Goal: Check status: Check status

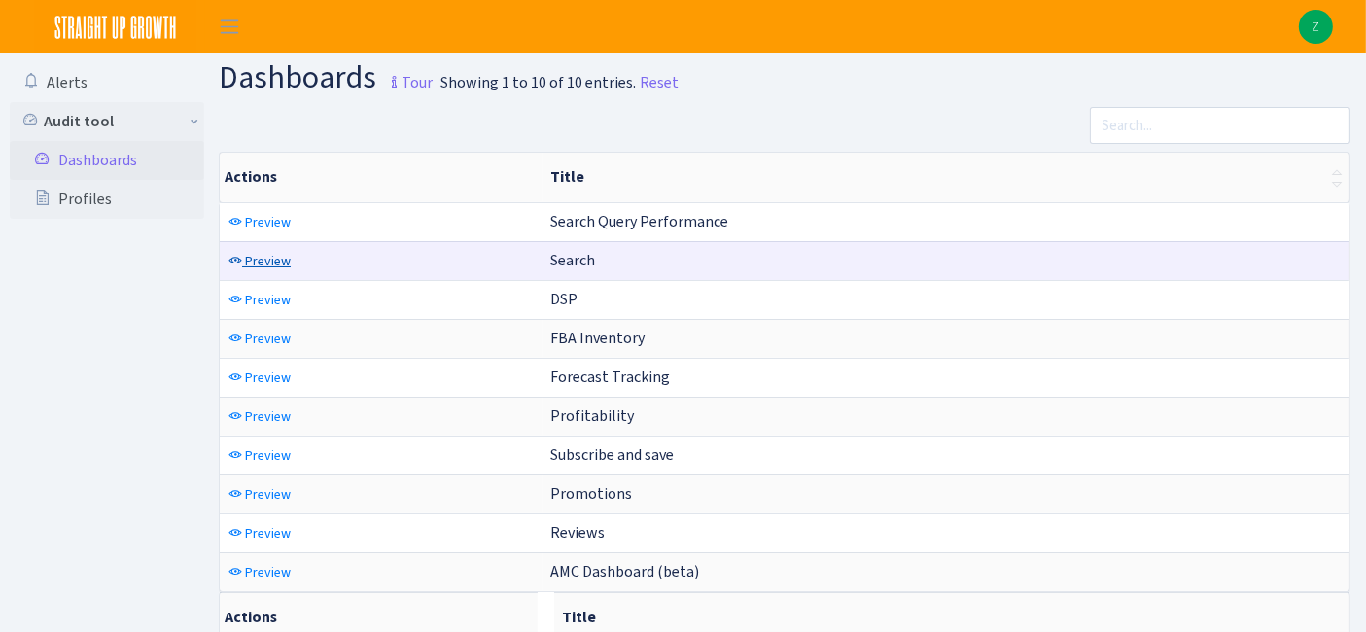
click at [278, 265] on span "Preview" at bounding box center [268, 261] width 46 height 18
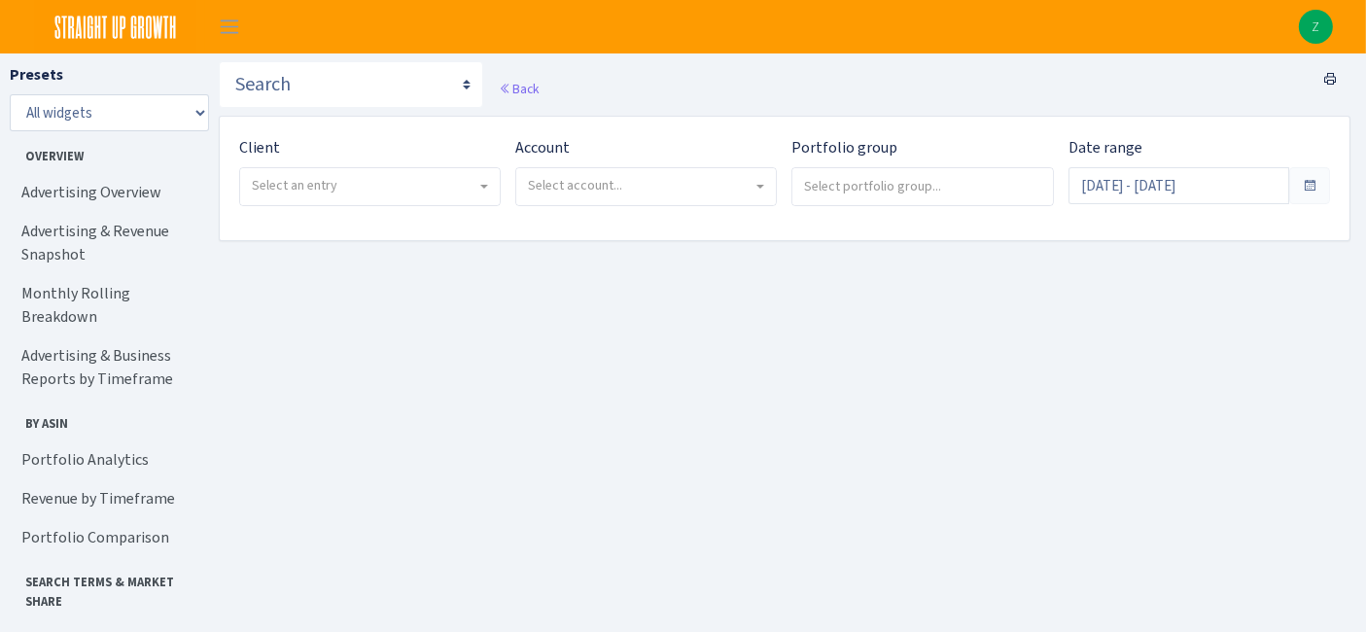
click at [372, 173] on span "Select an entry" at bounding box center [370, 186] width 260 height 37
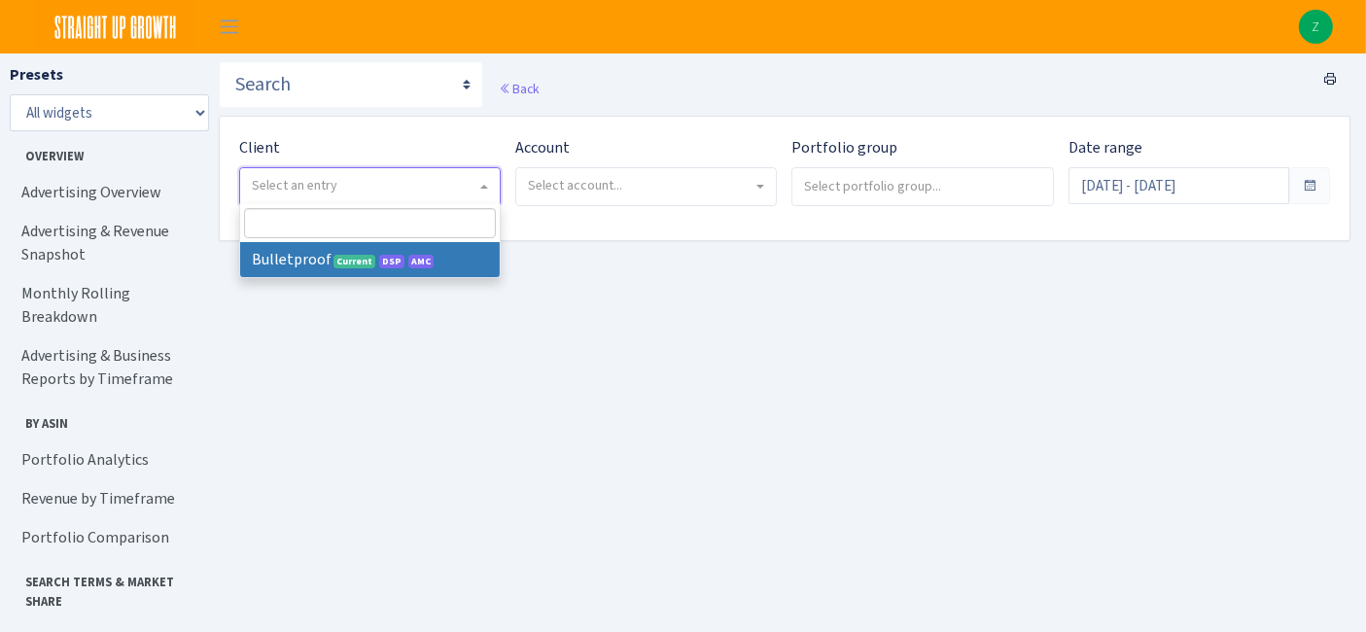
select select "409"
select select
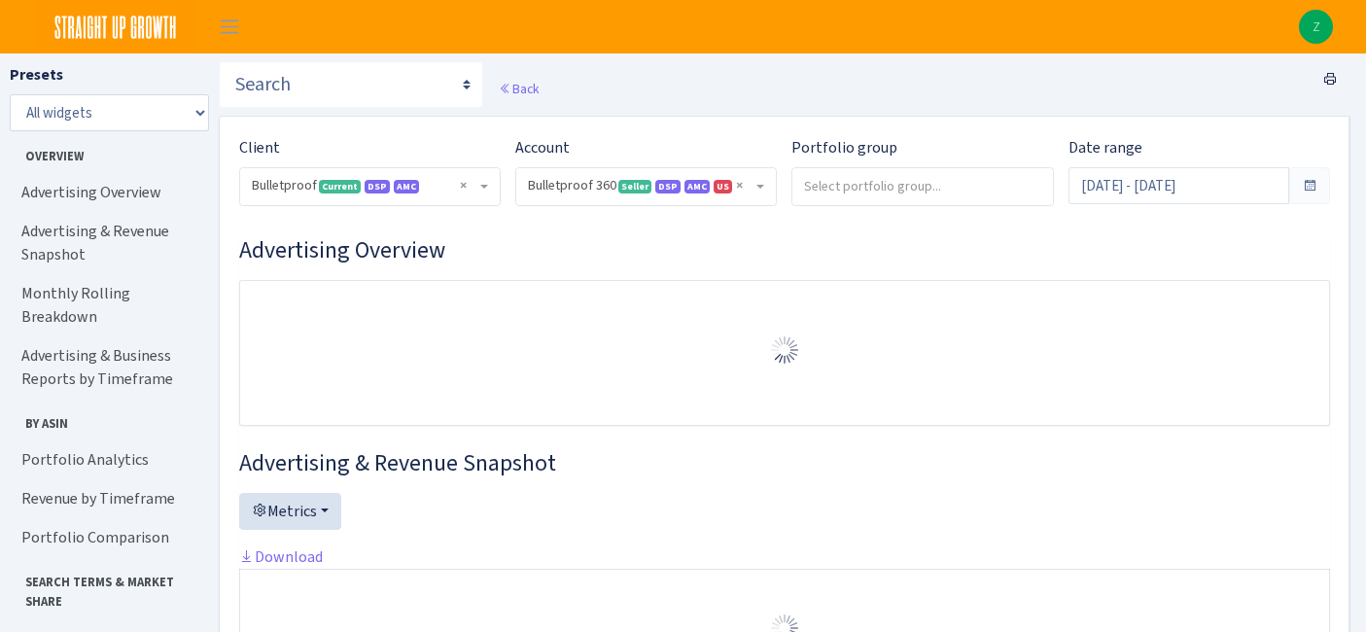
select select "3235730245795869"
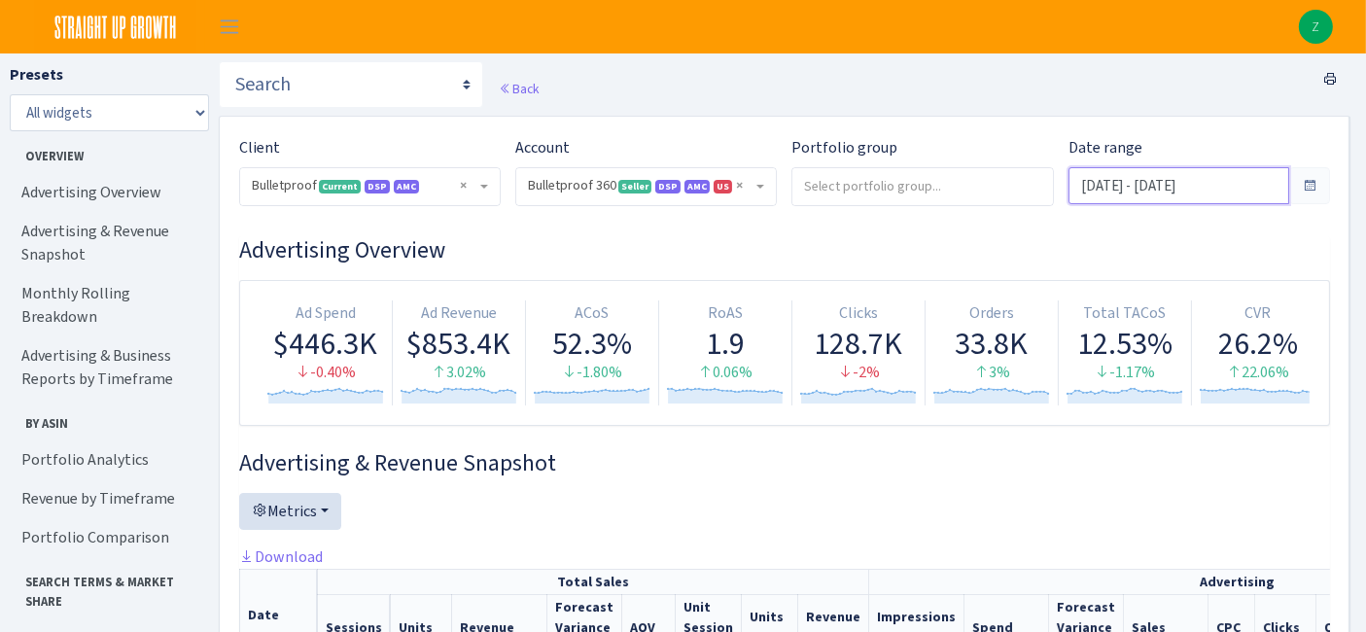
click at [1182, 183] on input "[DATE] - [DATE]" at bounding box center [1179, 185] width 221 height 37
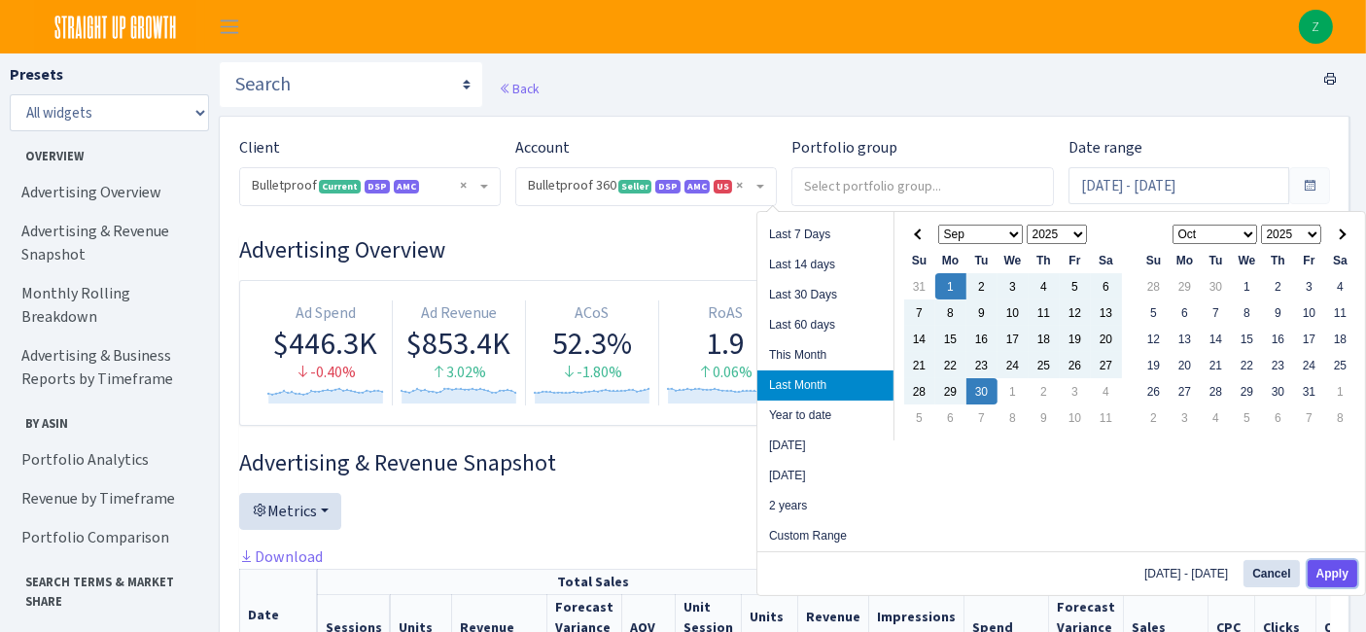
click at [1336, 569] on button "Apply" at bounding box center [1333, 573] width 50 height 27
type input "[DATE] - [DATE]"
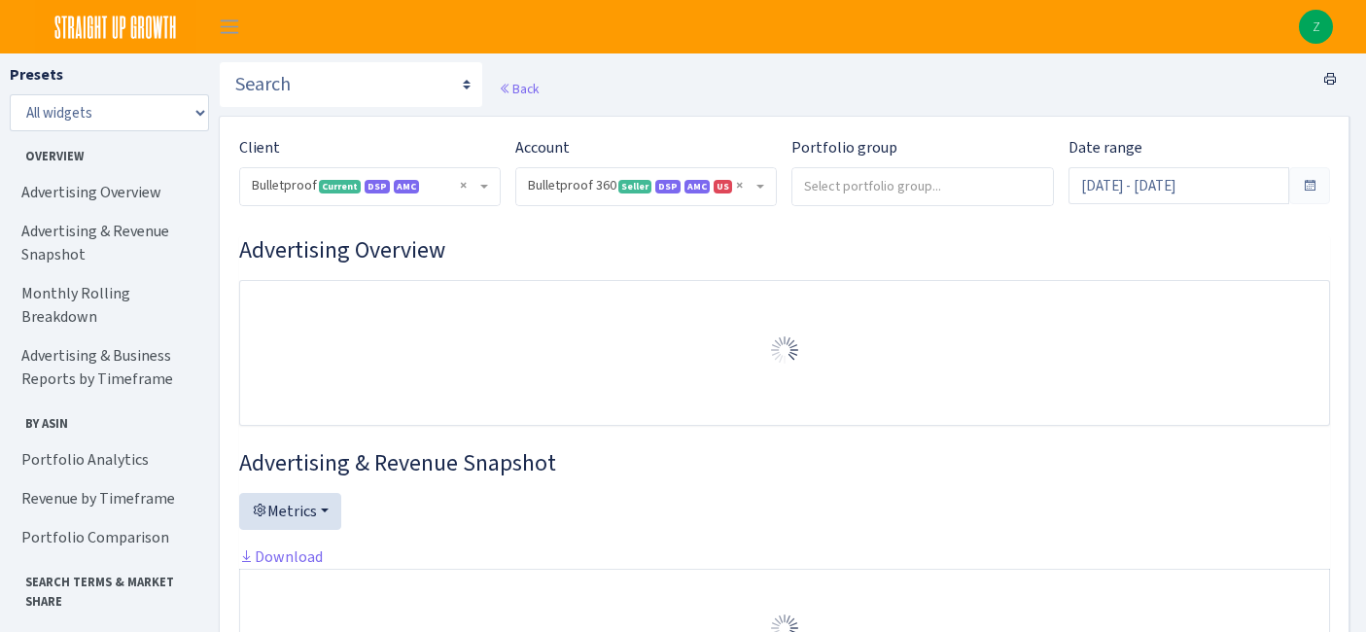
select select "3235730245795869"
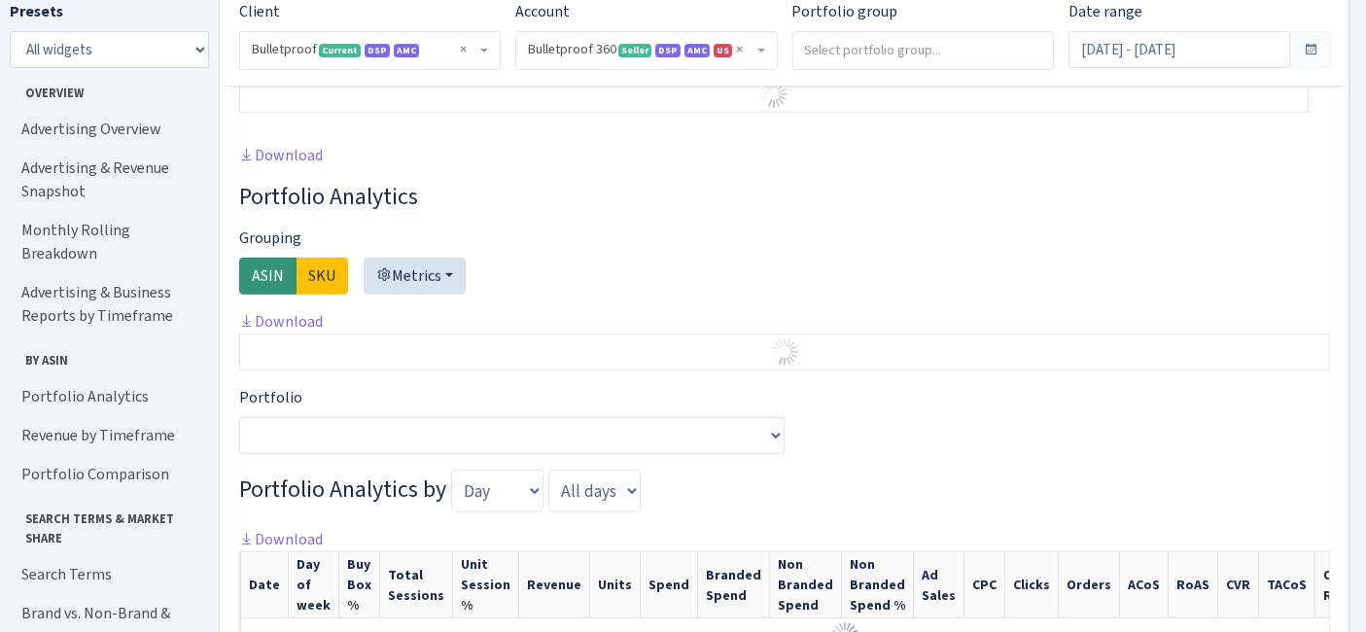
scroll to position [1188, 0]
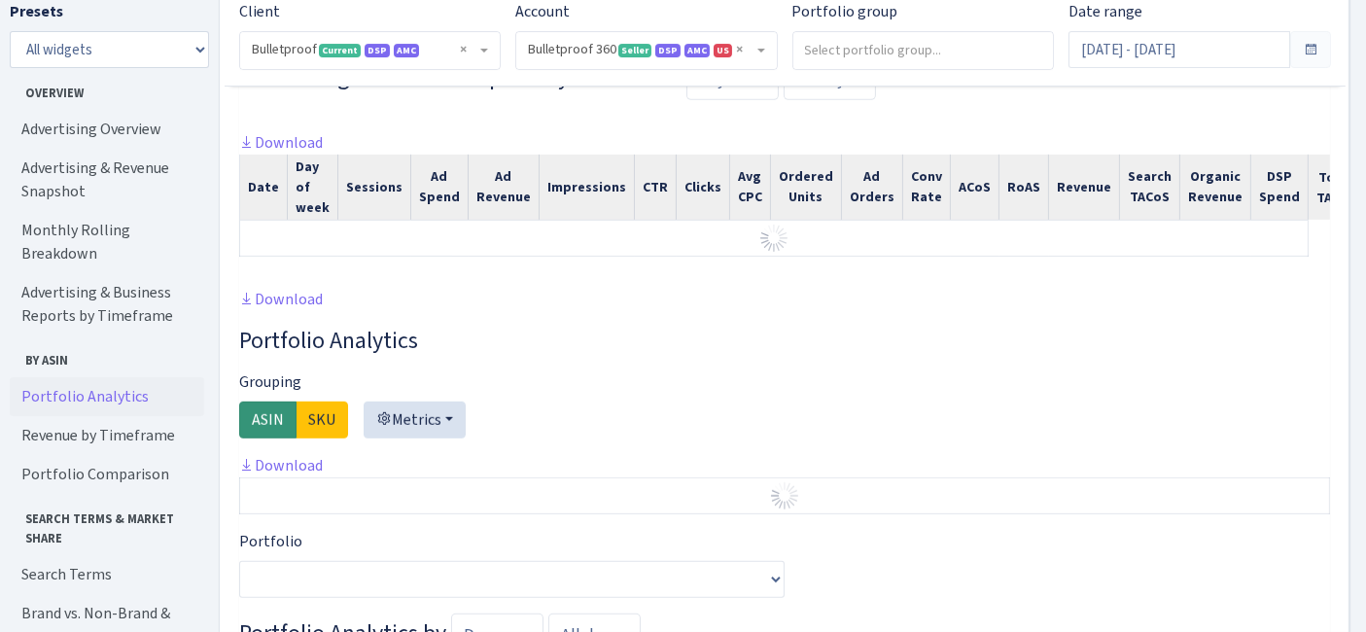
click at [116, 379] on link "Portfolio Analytics" at bounding box center [107, 396] width 195 height 39
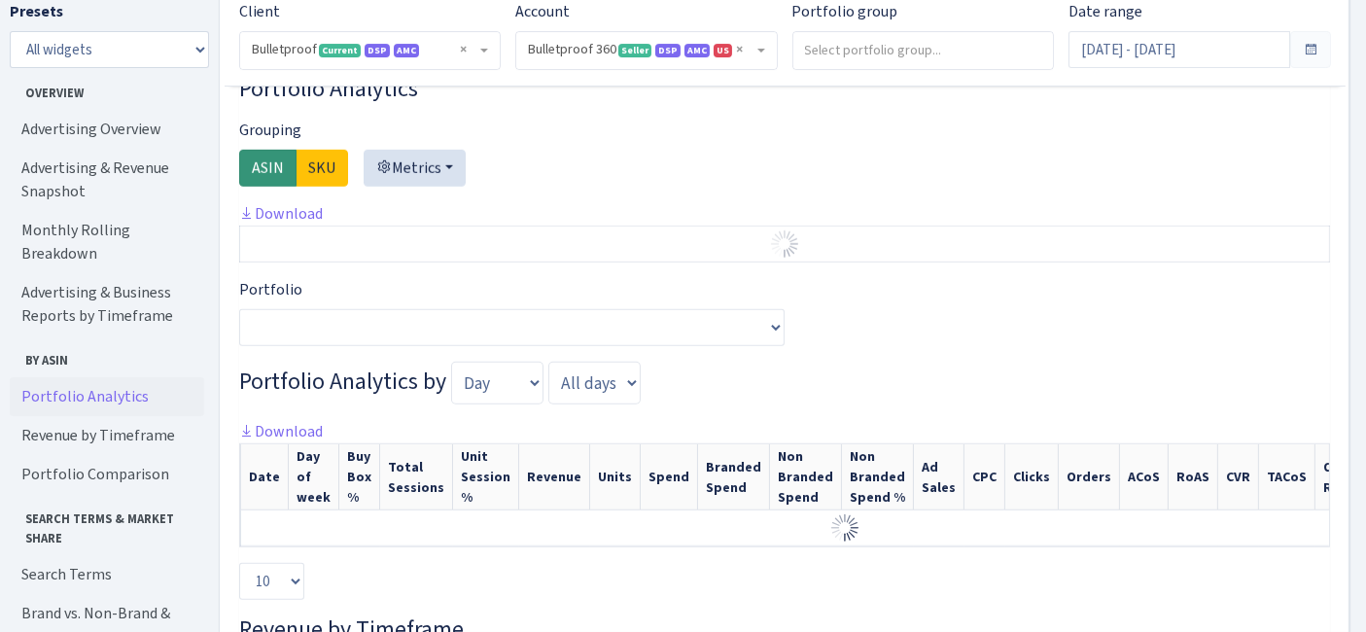
scroll to position [1447, 0]
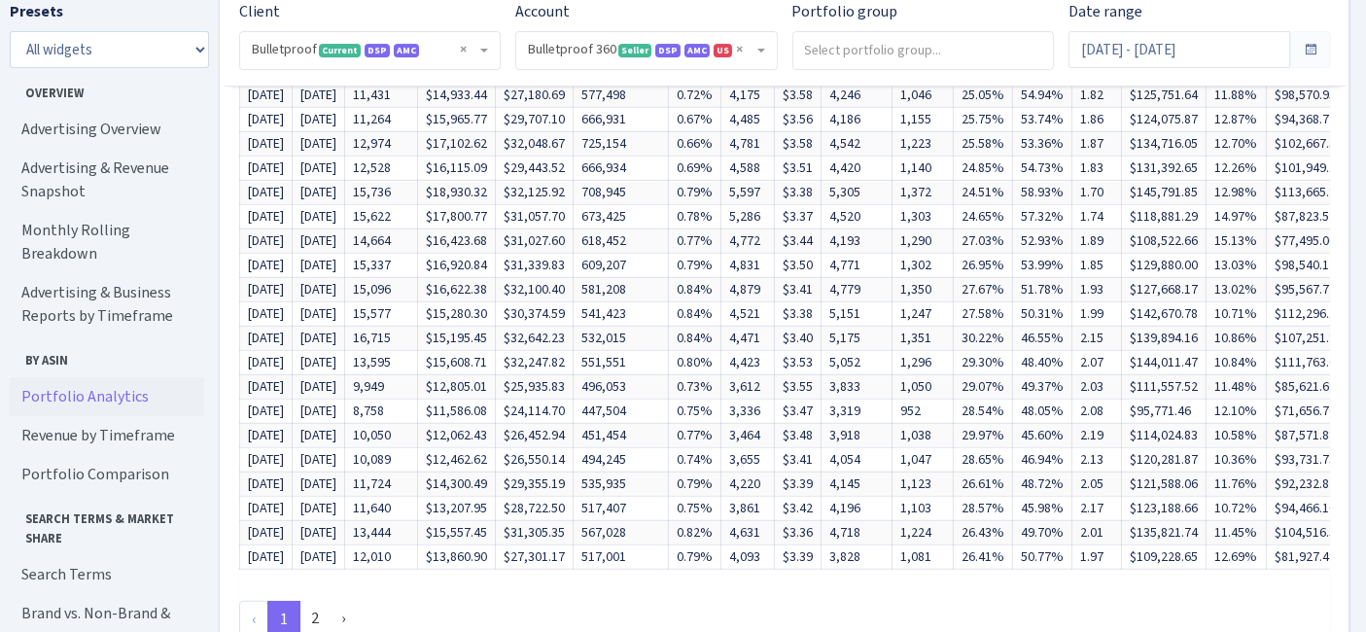
click at [86, 377] on link "Portfolio Analytics" at bounding box center [107, 396] width 195 height 39
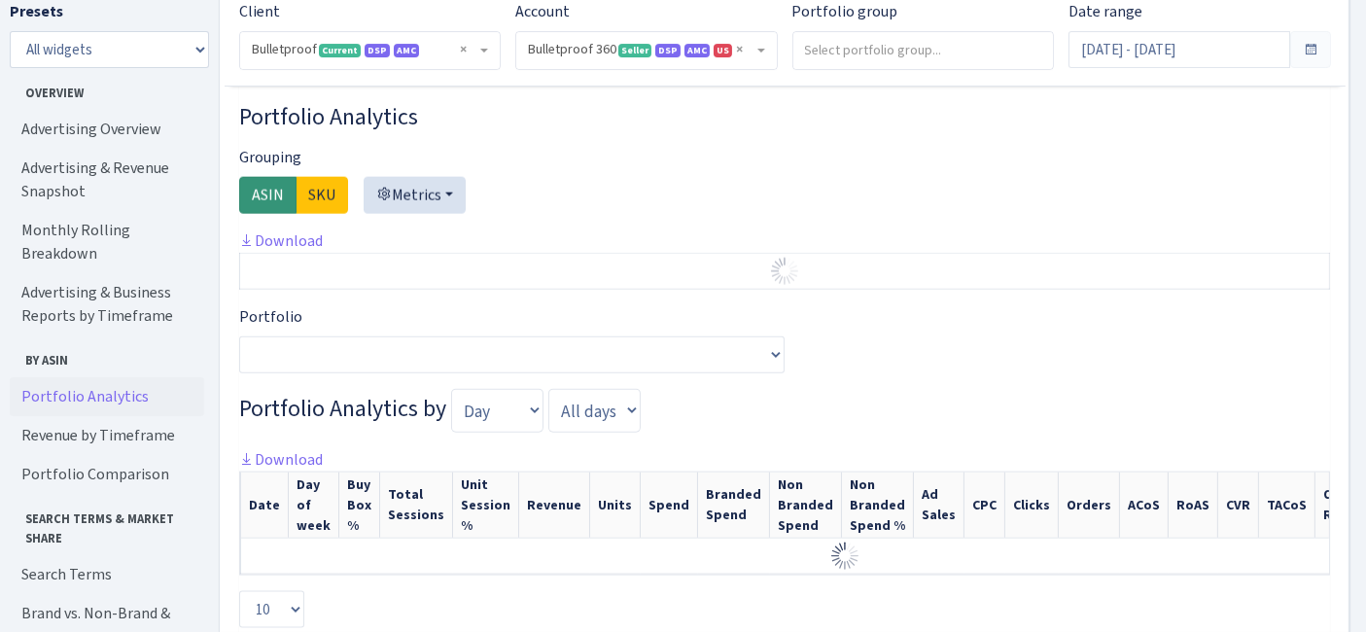
scroll to position [2451, 0]
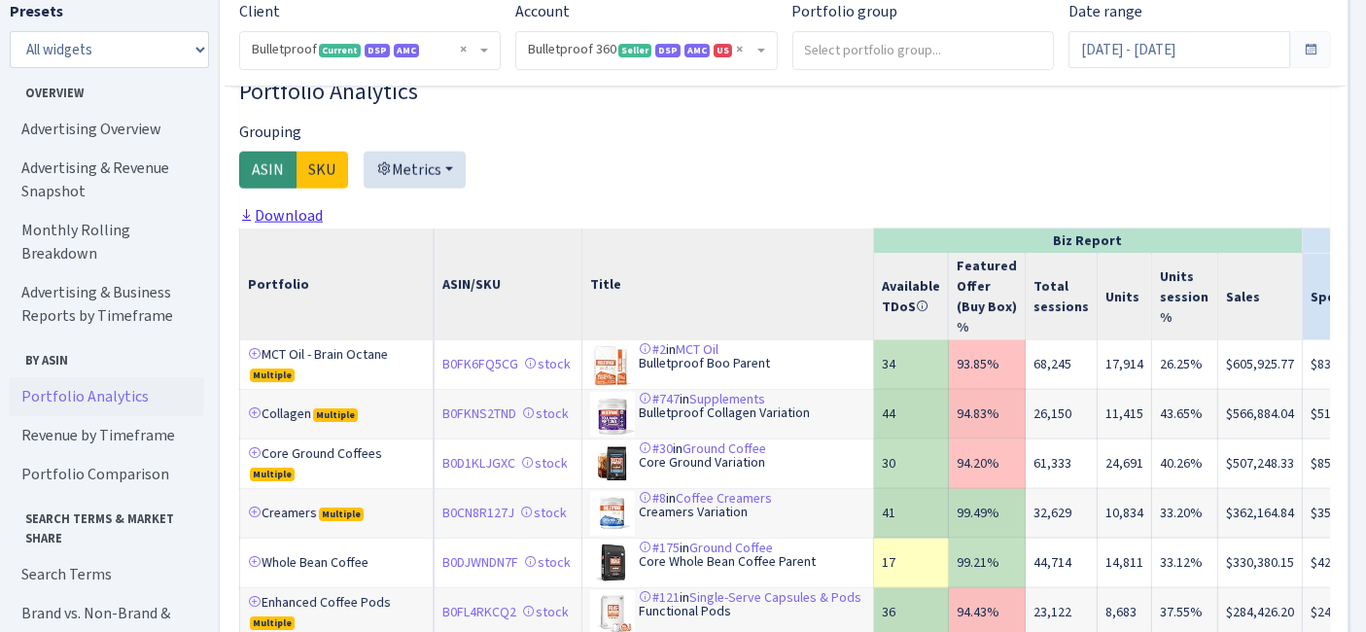
click at [291, 226] on link "Download" at bounding box center [281, 215] width 84 height 20
click at [1288, 51] on input "[DATE] - [DATE]" at bounding box center [1179, 49] width 221 height 37
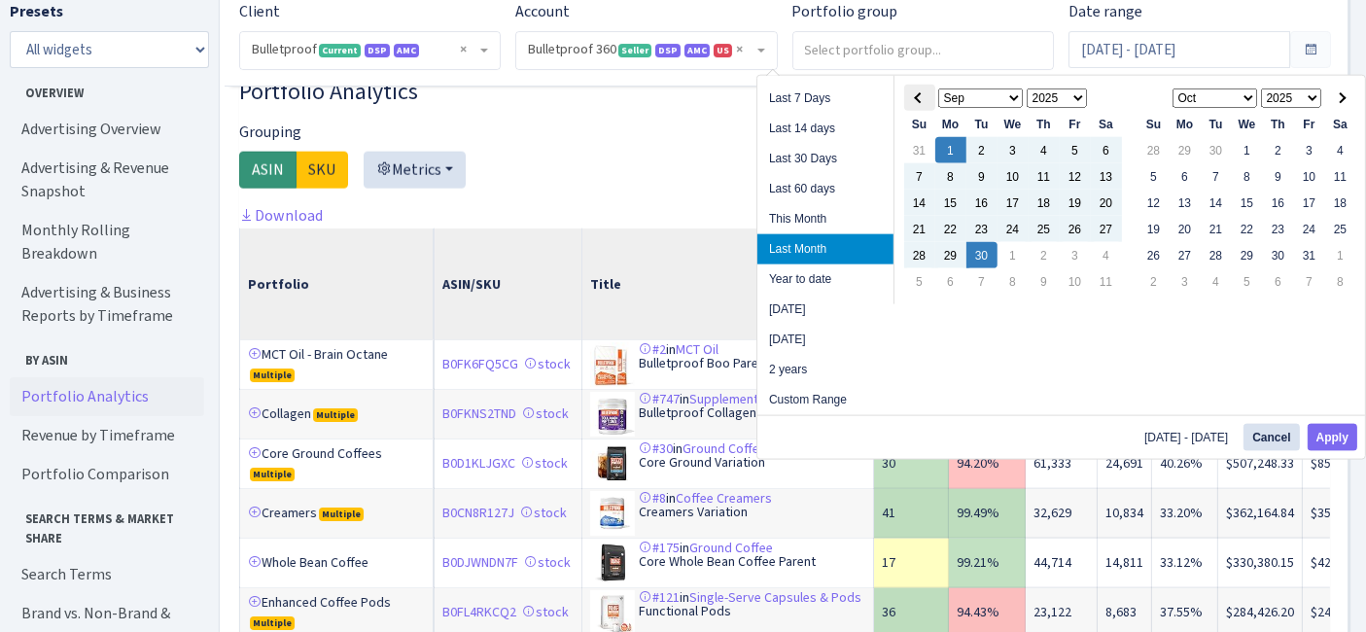
click at [926, 101] on th at bounding box center [919, 98] width 31 height 26
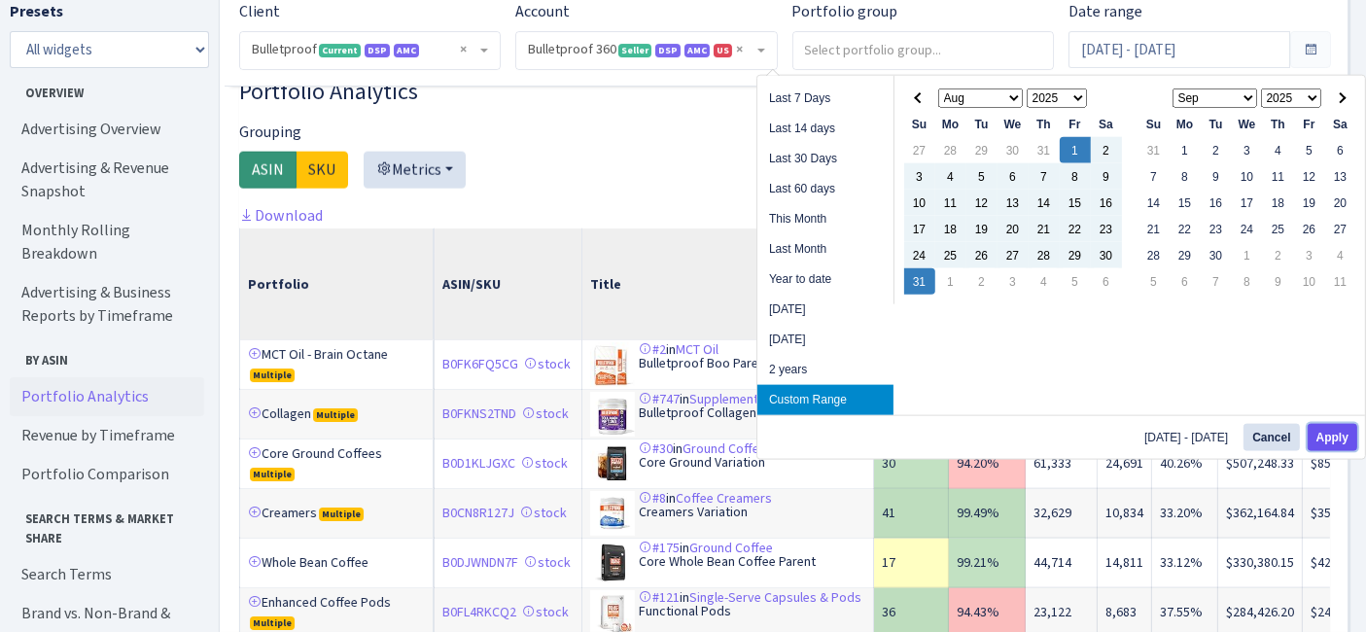
click at [1316, 432] on button "Apply" at bounding box center [1333, 437] width 50 height 27
type input "Aug 1, 2025 - Aug 31, 2025"
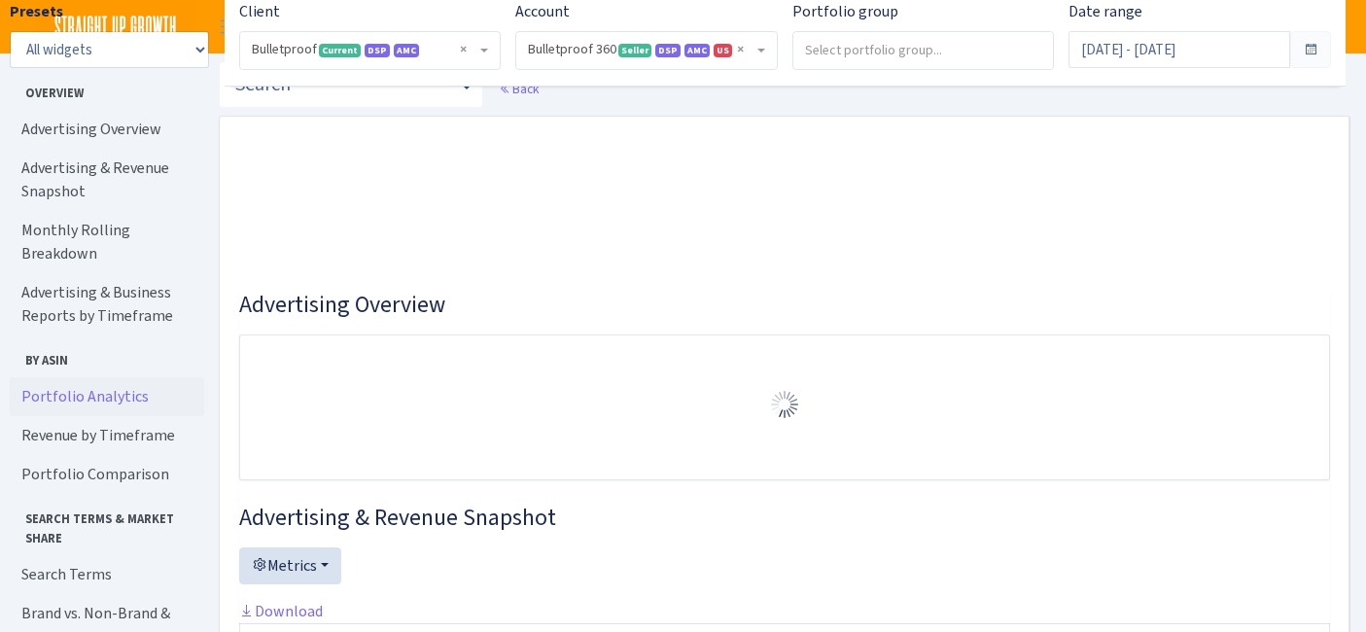
select select "3235730245795869"
